Goal: Information Seeking & Learning: Understand process/instructions

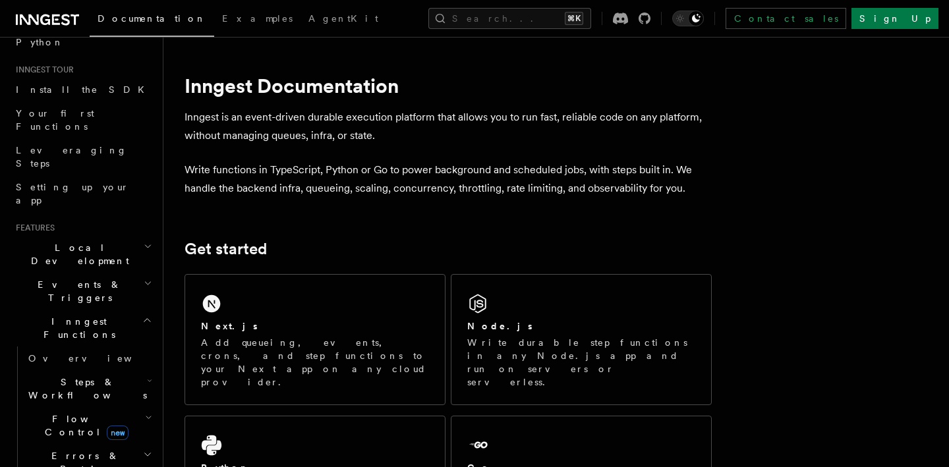
scroll to position [123, 0]
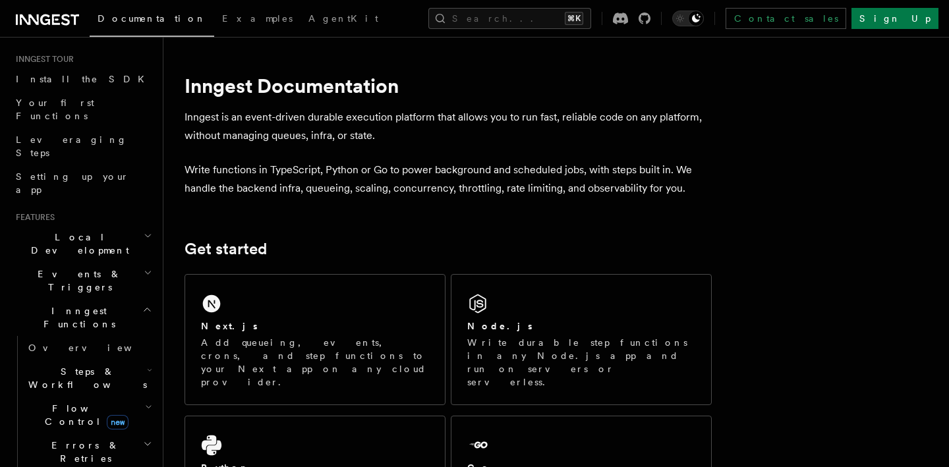
click at [74, 365] on span "Steps & Workflows" at bounding box center [85, 378] width 124 height 26
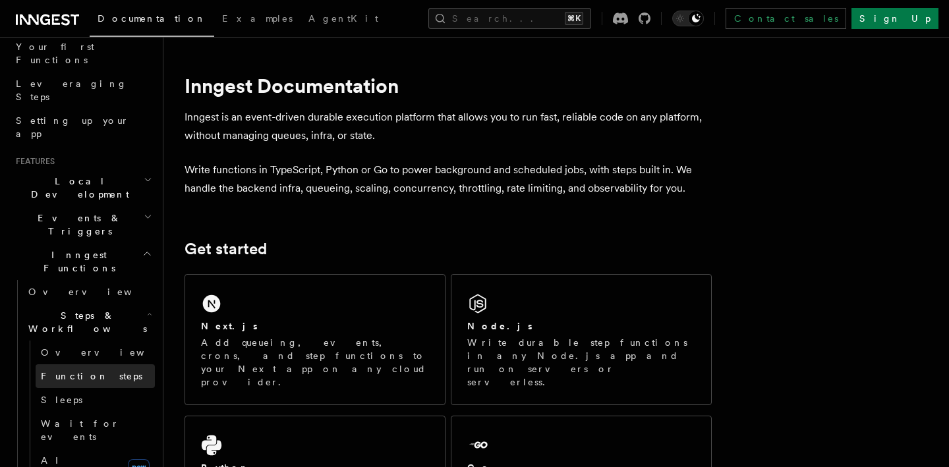
scroll to position [180, 0]
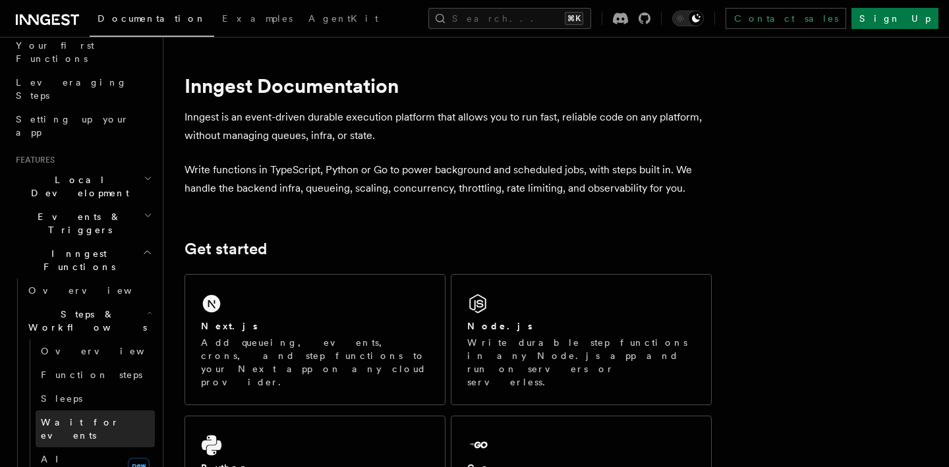
click at [76, 416] on span "Wait for events" at bounding box center [98, 429] width 114 height 26
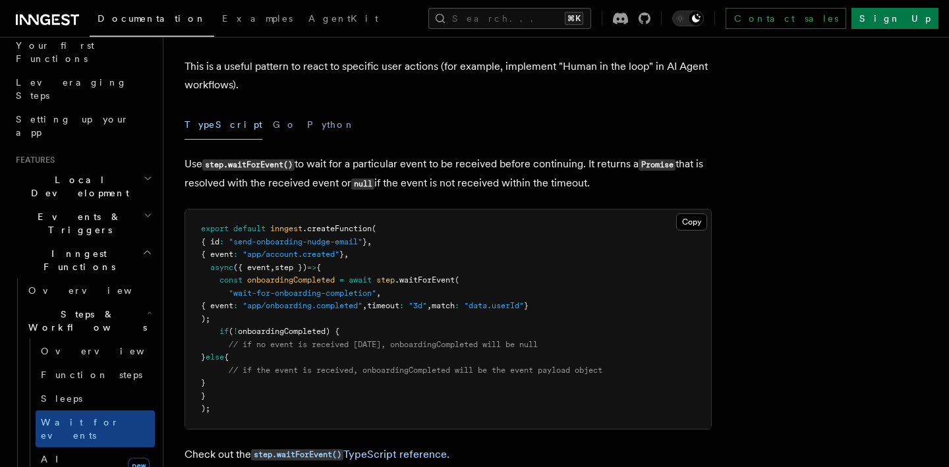
scroll to position [190, 0]
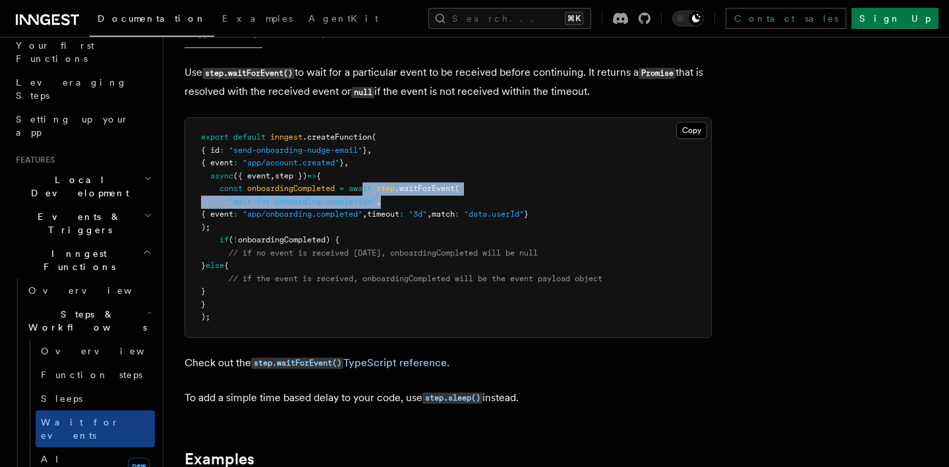
drag, startPoint x: 367, startPoint y: 183, endPoint x: 463, endPoint y: 200, distance: 97.8
click at [463, 200] on pre "export default inngest .createFunction ( { id : "send-onboarding-nudge-email" }…" at bounding box center [448, 228] width 526 height 220
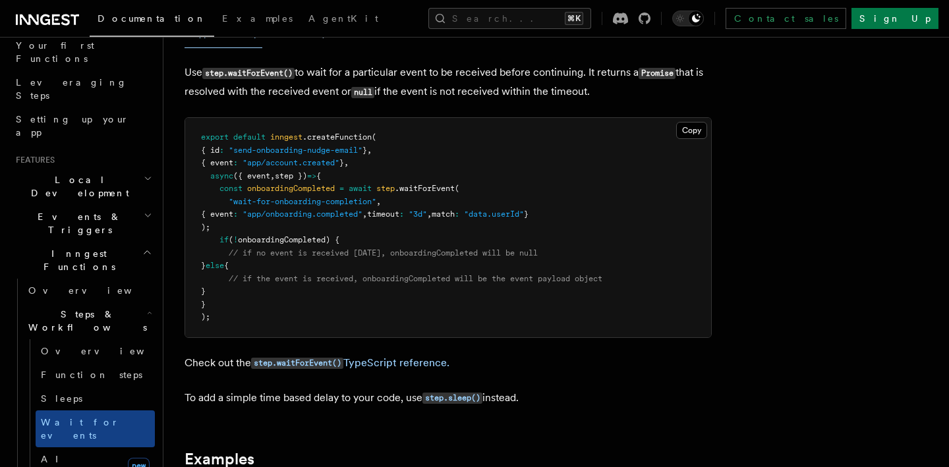
drag, startPoint x: 220, startPoint y: 207, endPoint x: 655, endPoint y: 216, distance: 434.5
click at [655, 216] on pre "export default inngest .createFunction ( { id : "send-onboarding-nudge-email" }…" at bounding box center [448, 228] width 526 height 220
click at [596, 215] on pre "export default inngest .createFunction ( { id : "send-onboarding-nudge-email" }…" at bounding box center [448, 228] width 526 height 220
click at [404, 210] on span ":" at bounding box center [401, 214] width 5 height 9
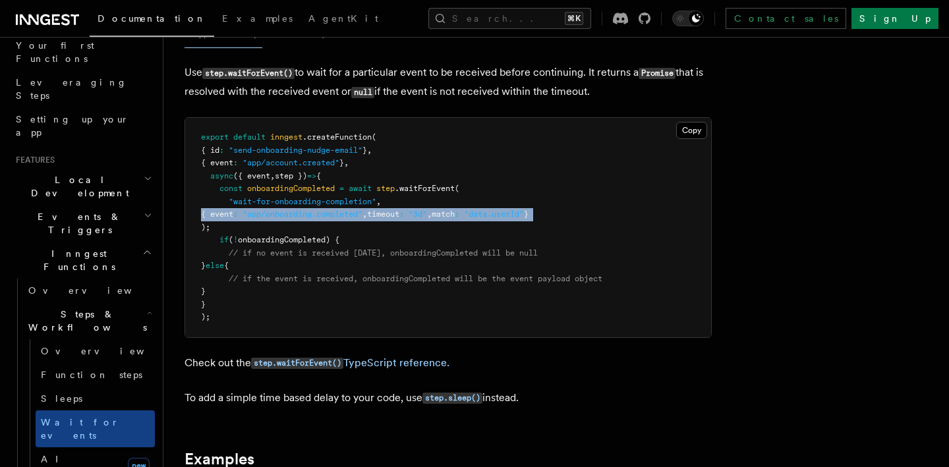
click at [404, 210] on span ":" at bounding box center [401, 214] width 5 height 9
click at [399, 210] on span "timeout" at bounding box center [383, 214] width 32 height 9
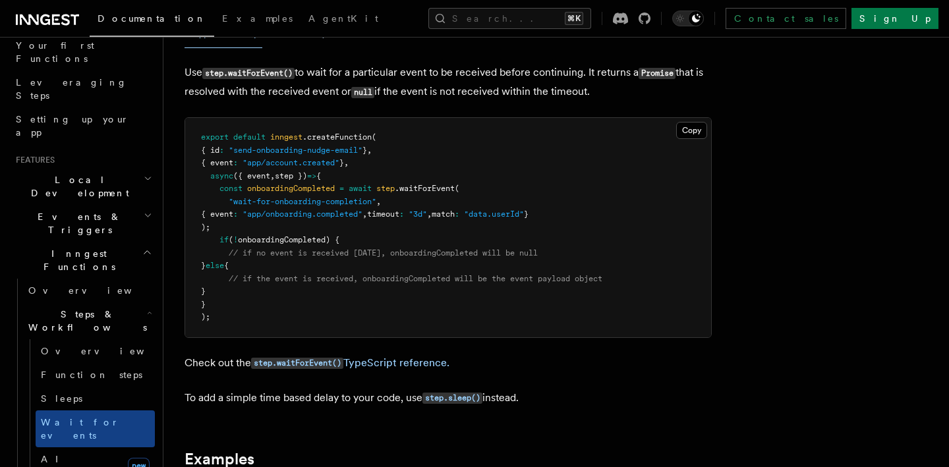
click at [399, 210] on span "timeout" at bounding box center [383, 214] width 32 height 9
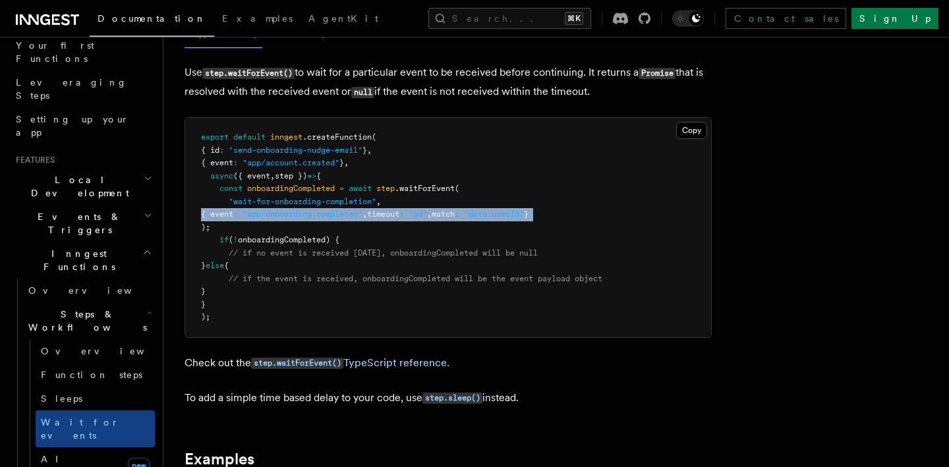
click at [399, 210] on span "timeout" at bounding box center [383, 214] width 32 height 9
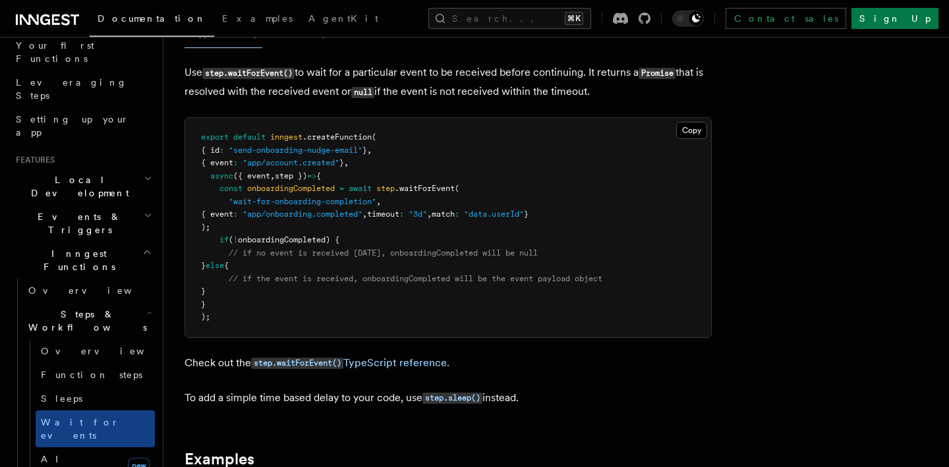
drag, startPoint x: 213, startPoint y: 181, endPoint x: 271, endPoint y: 223, distance: 71.7
click at [272, 227] on pre "export default inngest .createFunction ( { id : "send-onboarding-nudge-email" }…" at bounding box center [448, 228] width 526 height 220
click at [271, 223] on pre "export default inngest .createFunction ( { id : "send-onboarding-nudge-email" }…" at bounding box center [448, 228] width 526 height 220
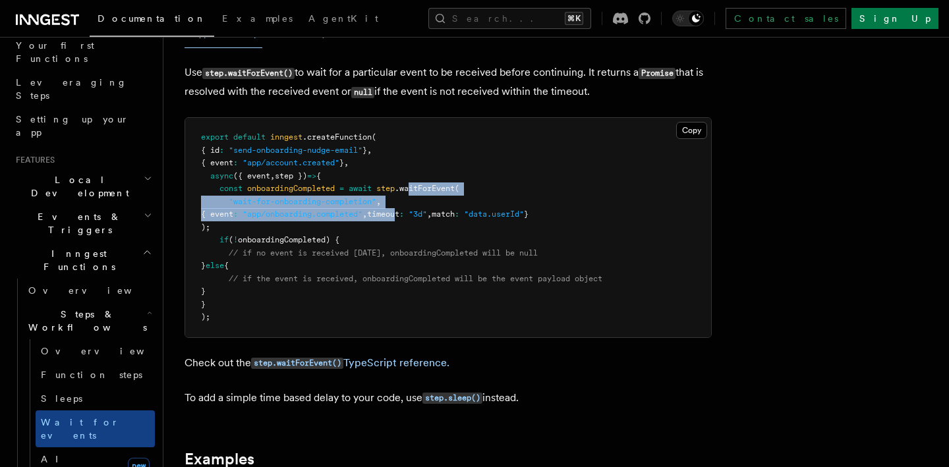
drag, startPoint x: 413, startPoint y: 187, endPoint x: 427, endPoint y: 213, distance: 29.5
click at [427, 213] on code "export default inngest .createFunction ( { id : "send-onboarding-nudge-email" }…" at bounding box center [401, 227] width 401 height 189
click at [399, 213] on span "timeout" at bounding box center [383, 214] width 32 height 9
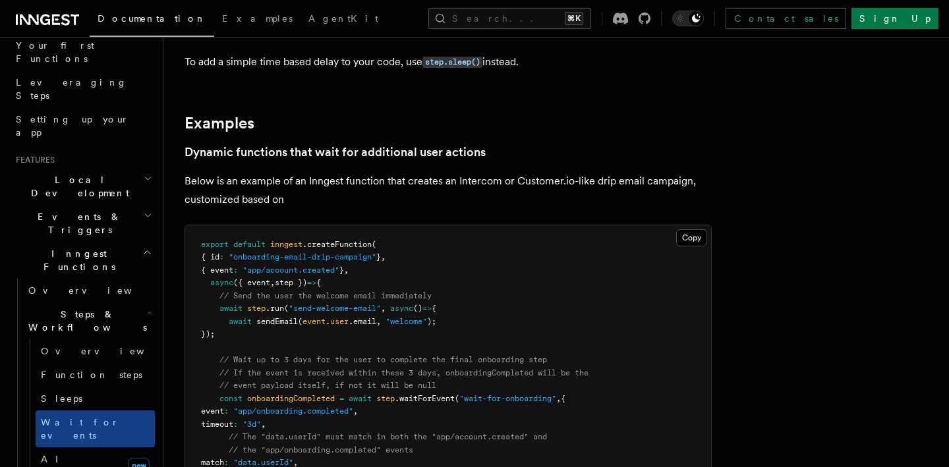
scroll to position [631, 0]
